Goal: Task Accomplishment & Management: Manage account settings

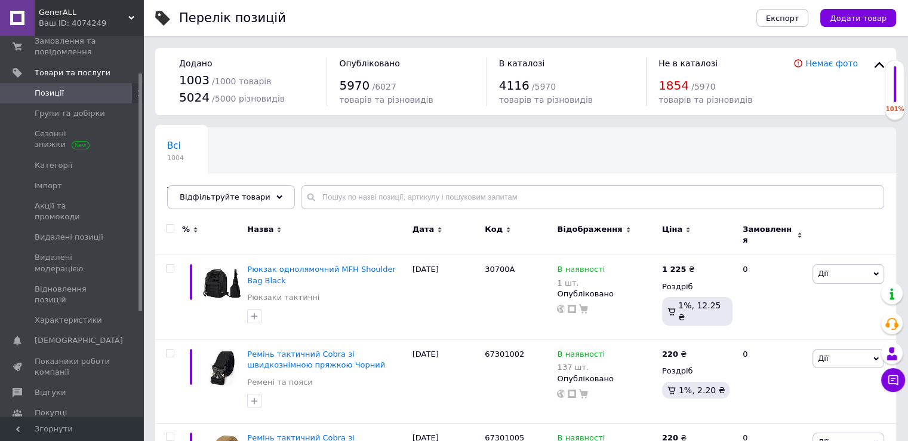
drag, startPoint x: 141, startPoint y: 250, endPoint x: 149, endPoint y: 319, distance: 69.8
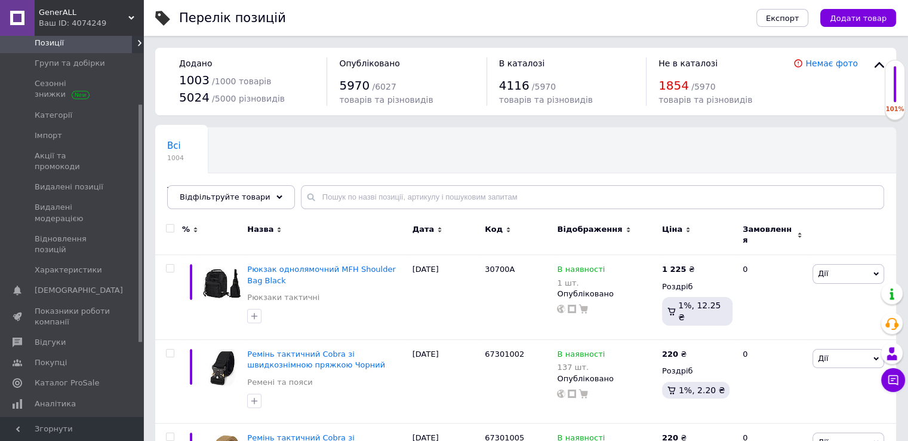
drag, startPoint x: 149, startPoint y: 319, endPoint x: 153, endPoint y: 354, distance: 35.4
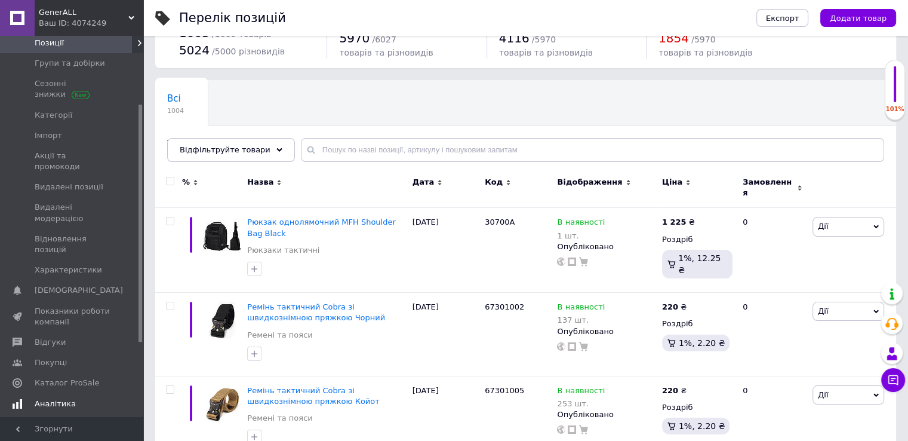
scroll to position [48, 0]
drag, startPoint x: 140, startPoint y: 329, endPoint x: 133, endPoint y: 334, distance: 8.5
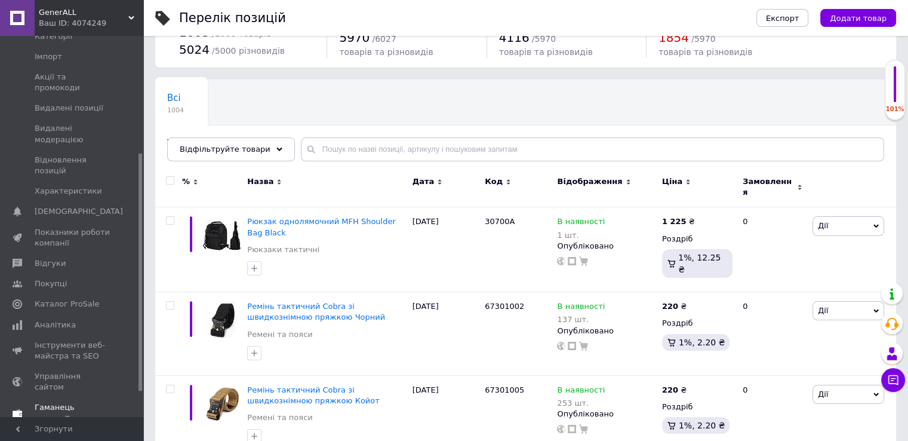
click at [79, 397] on link "Гаманець компанії" at bounding box center [73, 412] width 147 height 31
